Goal: Information Seeking & Learning: Learn about a topic

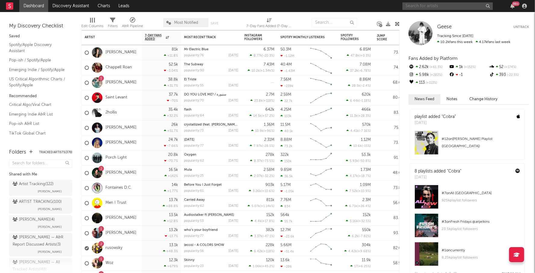
click at [454, 8] on input "text" at bounding box center [448, 6] width 90 height 8
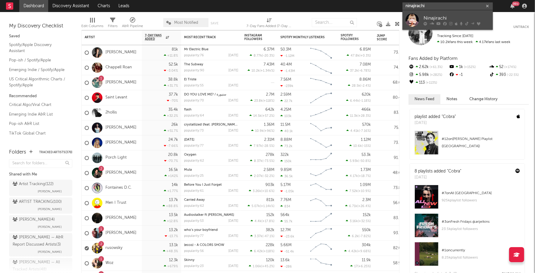
type input "ninajirachi"
click at [467, 11] on link "Ninajirachi" at bounding box center [448, 20] width 90 height 20
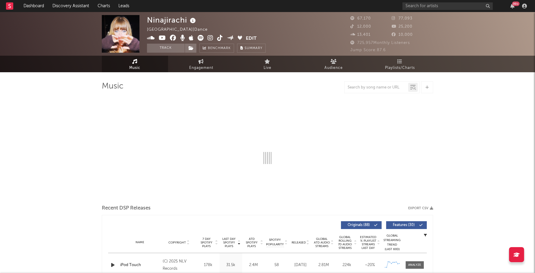
select select "6m"
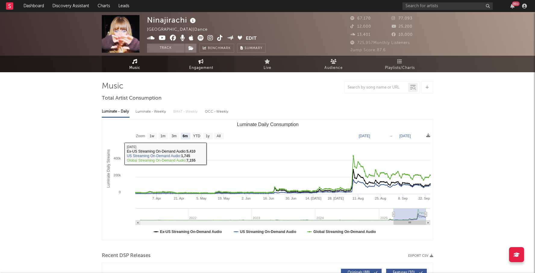
click at [194, 66] on span "Engagement" at bounding box center [201, 68] width 24 height 7
select select "1w"
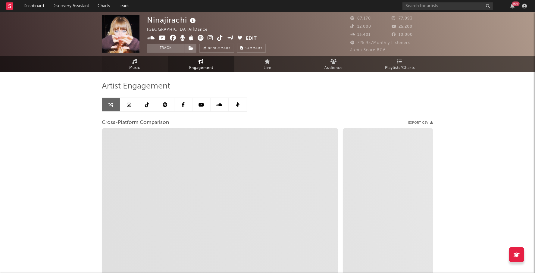
click at [137, 62] on icon at bounding box center [135, 61] width 5 height 5
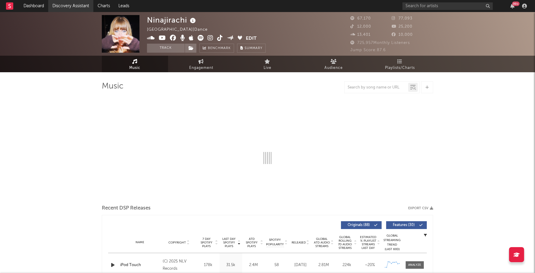
select select "6m"
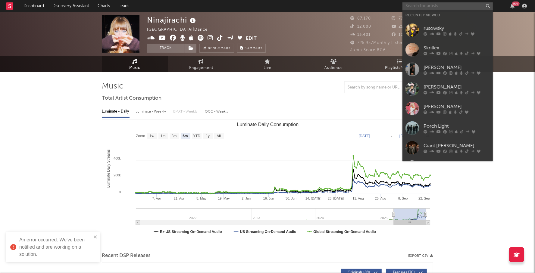
click at [418, 7] on input "text" at bounding box center [448, 6] width 90 height 8
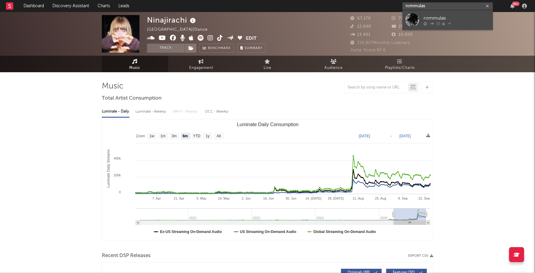
type input "rommulas"
click at [456, 14] on div "rommulas" at bounding box center [457, 17] width 66 height 7
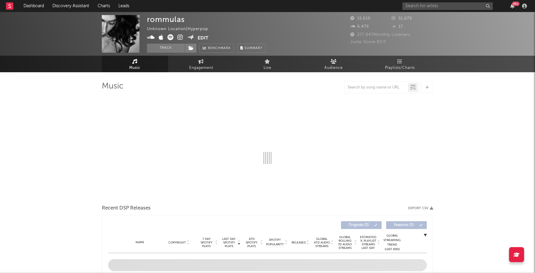
select select "1w"
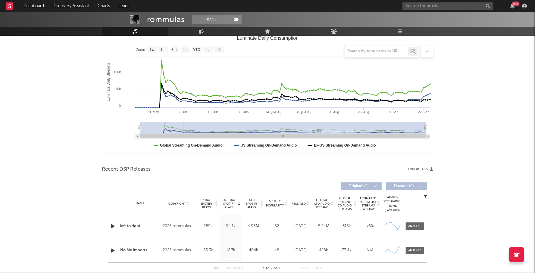
scroll to position [86, 0]
click at [415, 4] on input "text" at bounding box center [448, 6] width 90 height 8
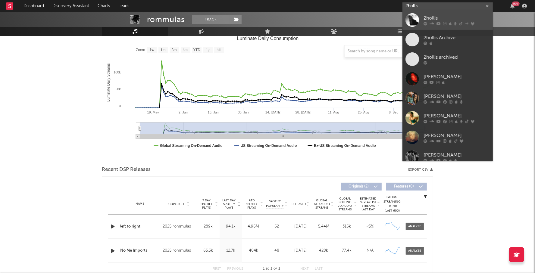
type input "2hollis"
click at [447, 13] on link "2hollis" at bounding box center [448, 20] width 90 height 20
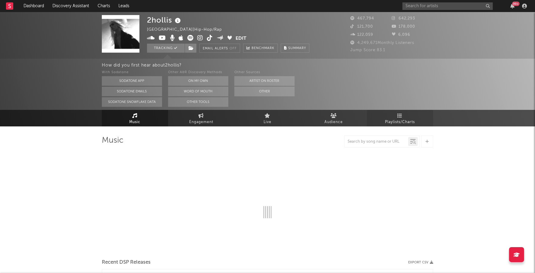
select select "6m"
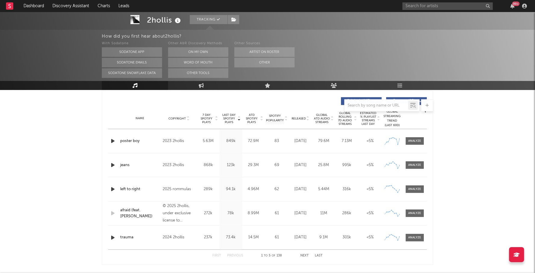
scroll to position [230, 0]
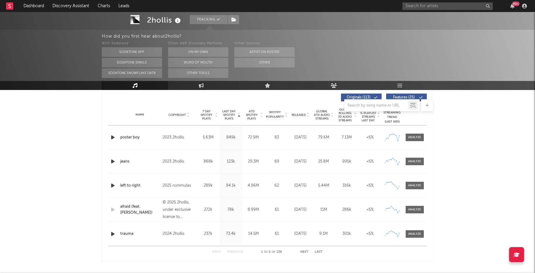
click at [416, 190] on div "Name left to right Copyright 2025 rommulas Label rommulas Album Names left to r…" at bounding box center [267, 186] width 319 height 24
click at [414, 185] on div at bounding box center [415, 186] width 13 height 5
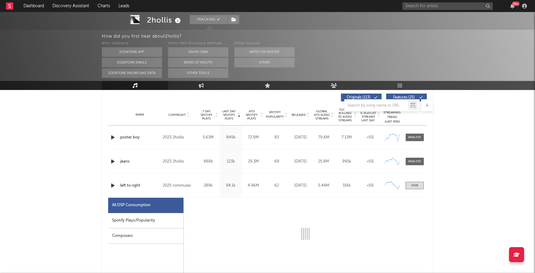
select select "1w"
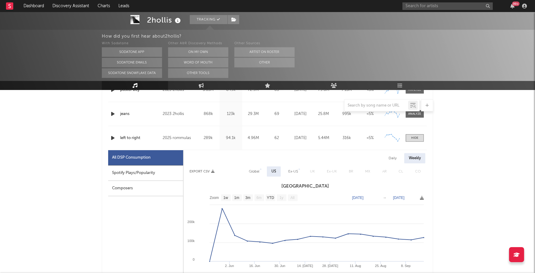
click at [146, 168] on div "Spotify Plays/Popularity" at bounding box center [145, 173] width 75 height 15
select select "1w"
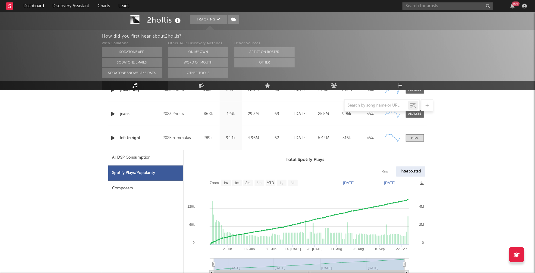
click at [143, 154] on div "All DSP Consumption" at bounding box center [131, 157] width 39 height 7
select select "1w"
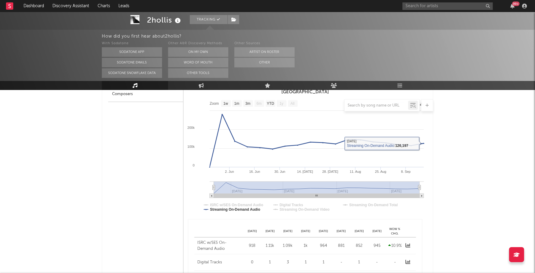
scroll to position [280, 0]
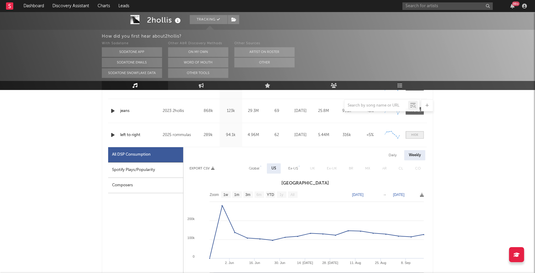
click at [418, 137] on div at bounding box center [414, 135] width 7 height 5
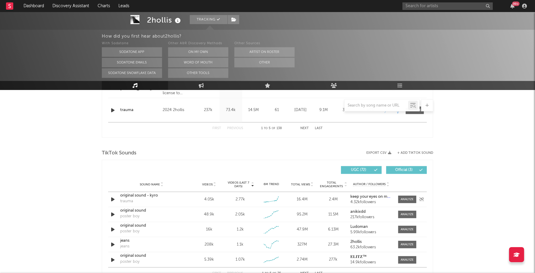
scroll to position [354, 0]
